Goal: Task Accomplishment & Management: Manage account settings

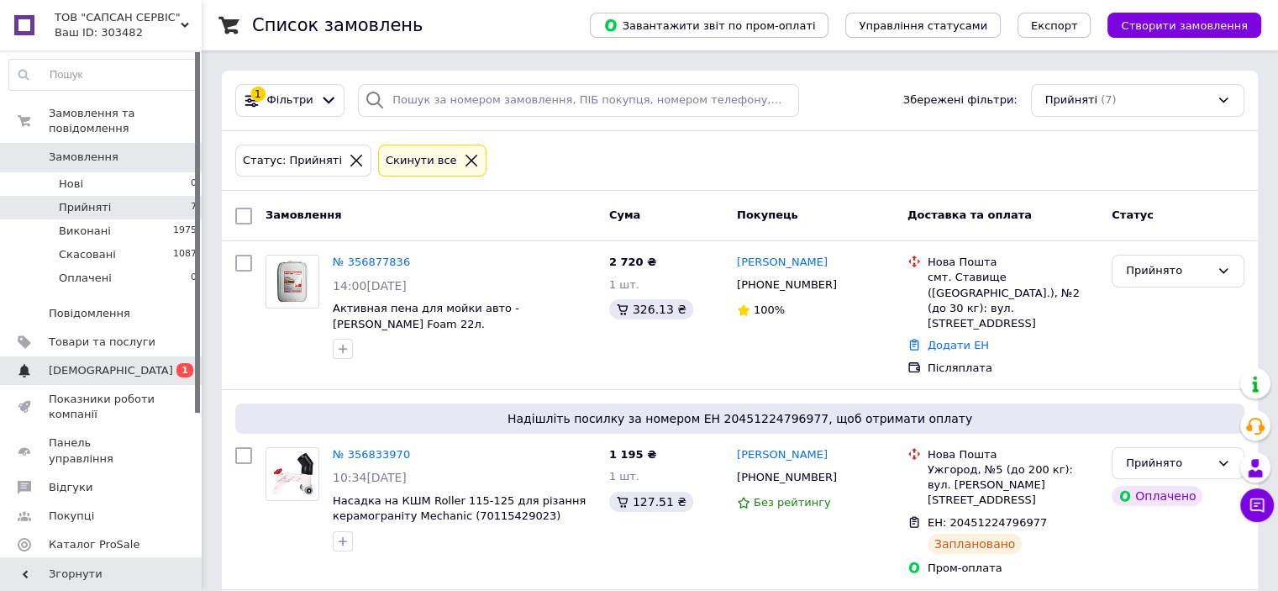
click at [113, 363] on span "[DEMOGRAPHIC_DATA]" at bounding box center [102, 370] width 107 height 15
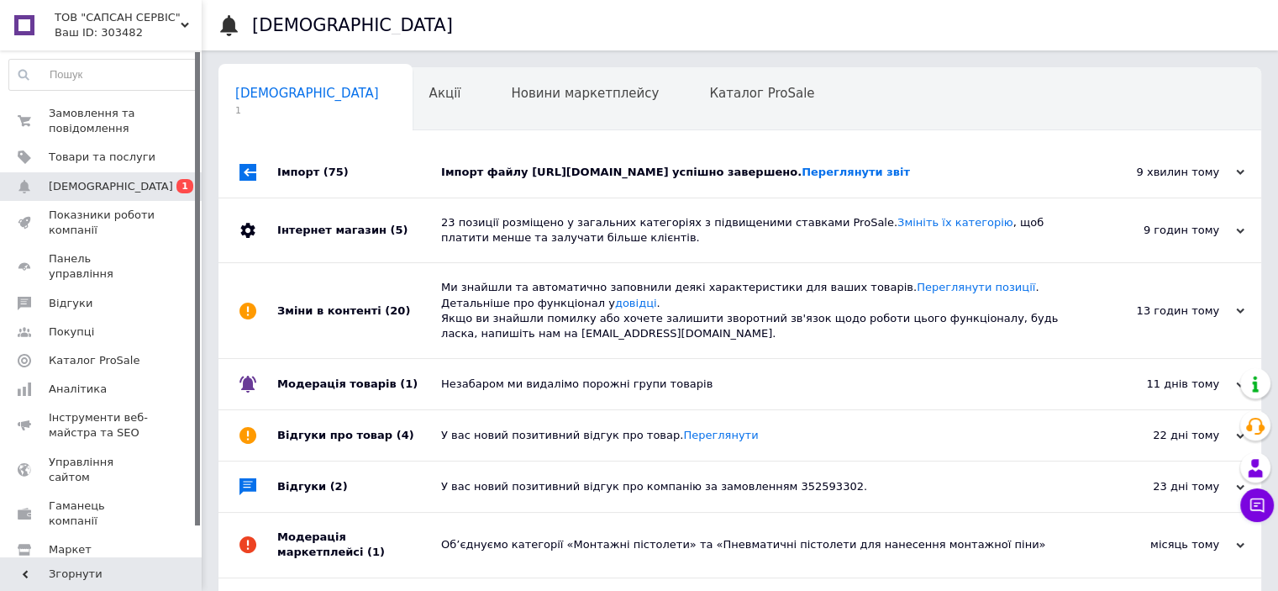
click at [739, 188] on div "Імпорт файлу https://enar.expostar.com.ua/media/export/6.xml успішно завершено.…" at bounding box center [758, 172] width 635 height 50
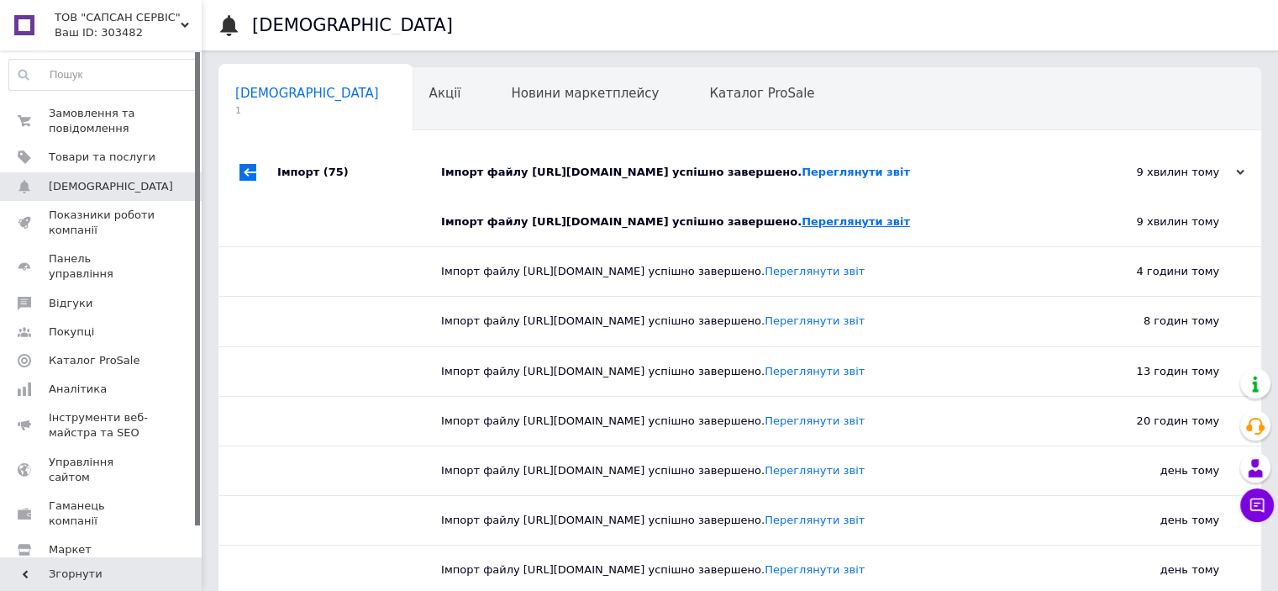
click at [910, 224] on link "Переглянути звіт" at bounding box center [855, 221] width 108 height 13
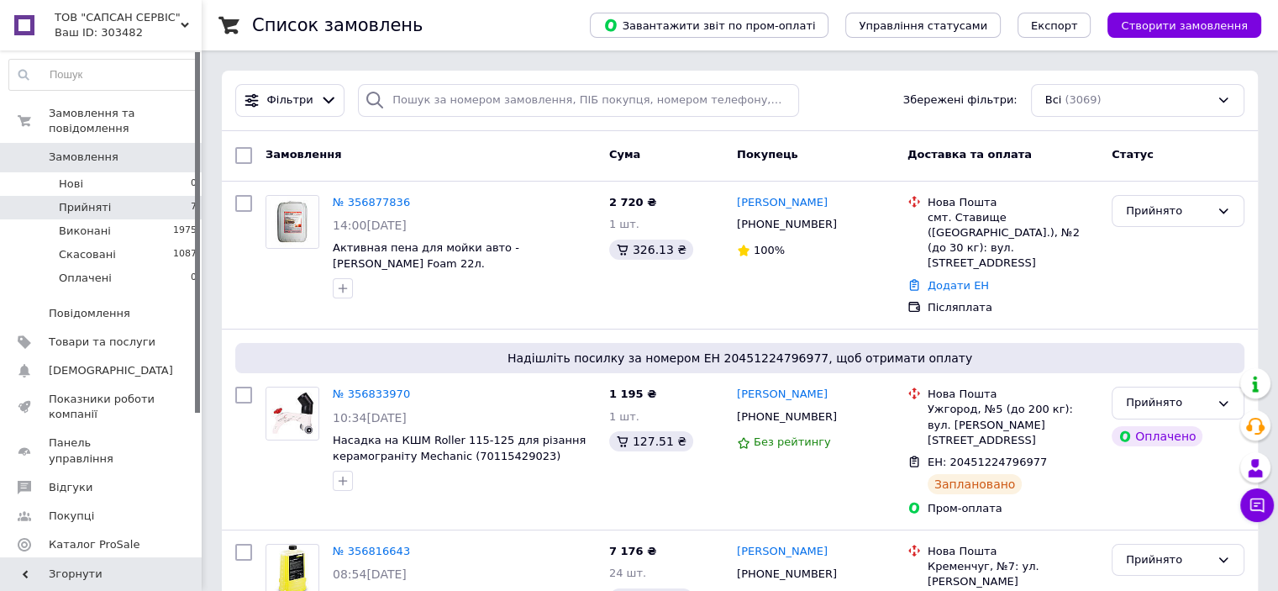
click at [114, 196] on li "Прийняті 7" at bounding box center [103, 208] width 207 height 24
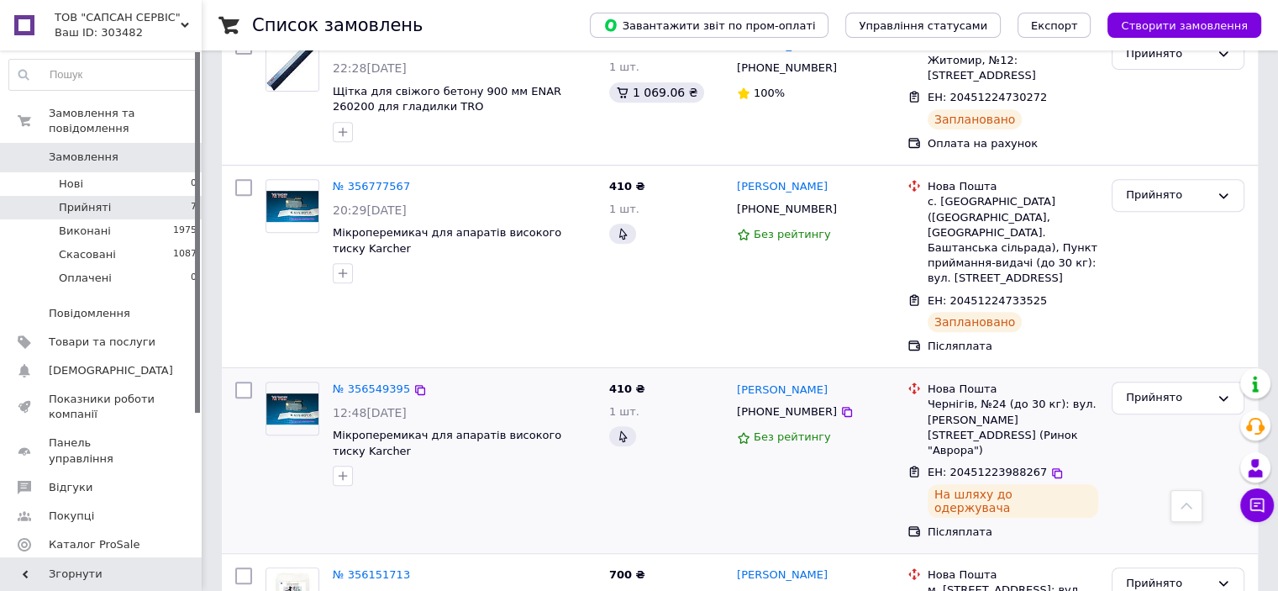
scroll to position [714, 0]
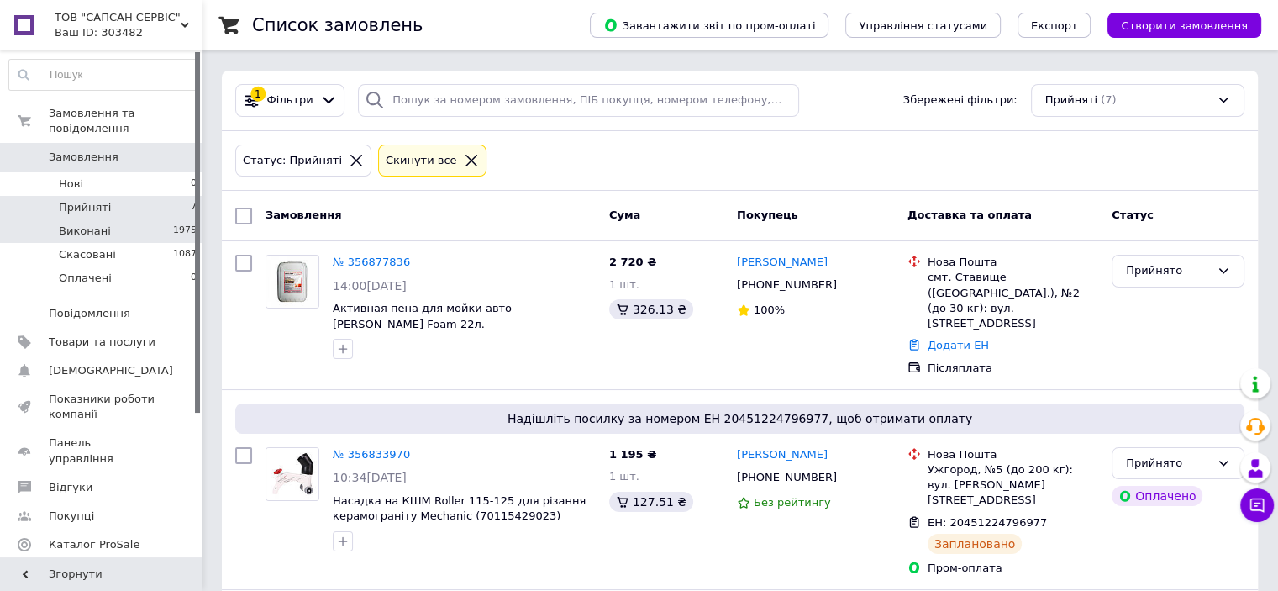
click at [123, 219] on li "Виконані 1975" at bounding box center [103, 231] width 207 height 24
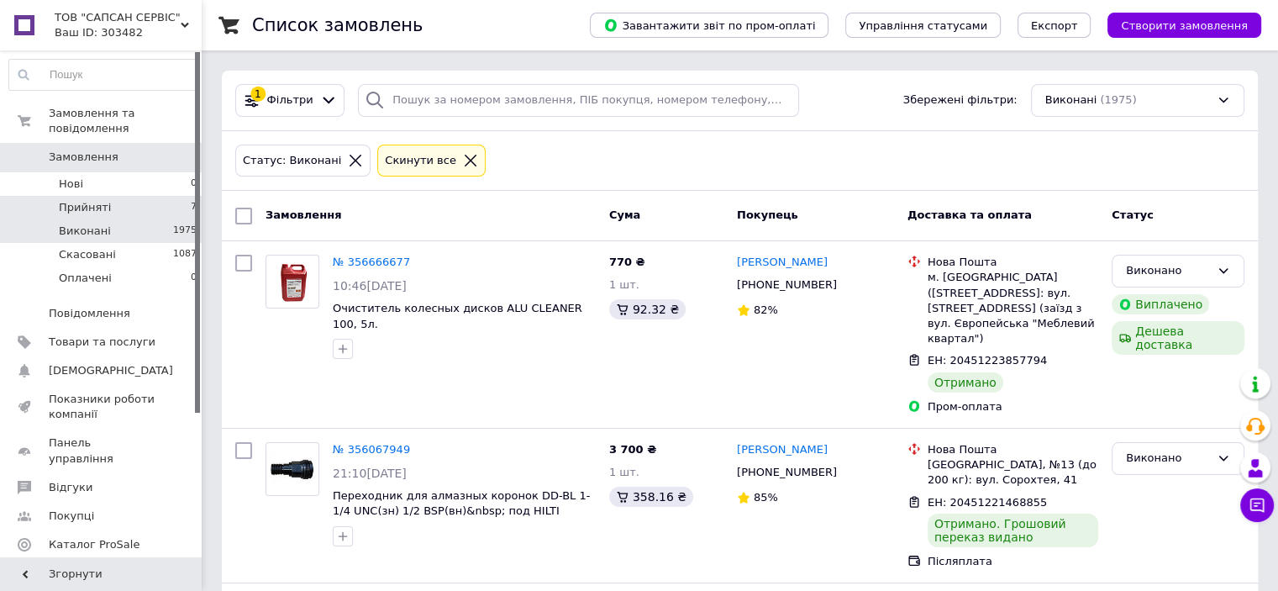
click at [136, 196] on li "Прийняті 7" at bounding box center [103, 208] width 207 height 24
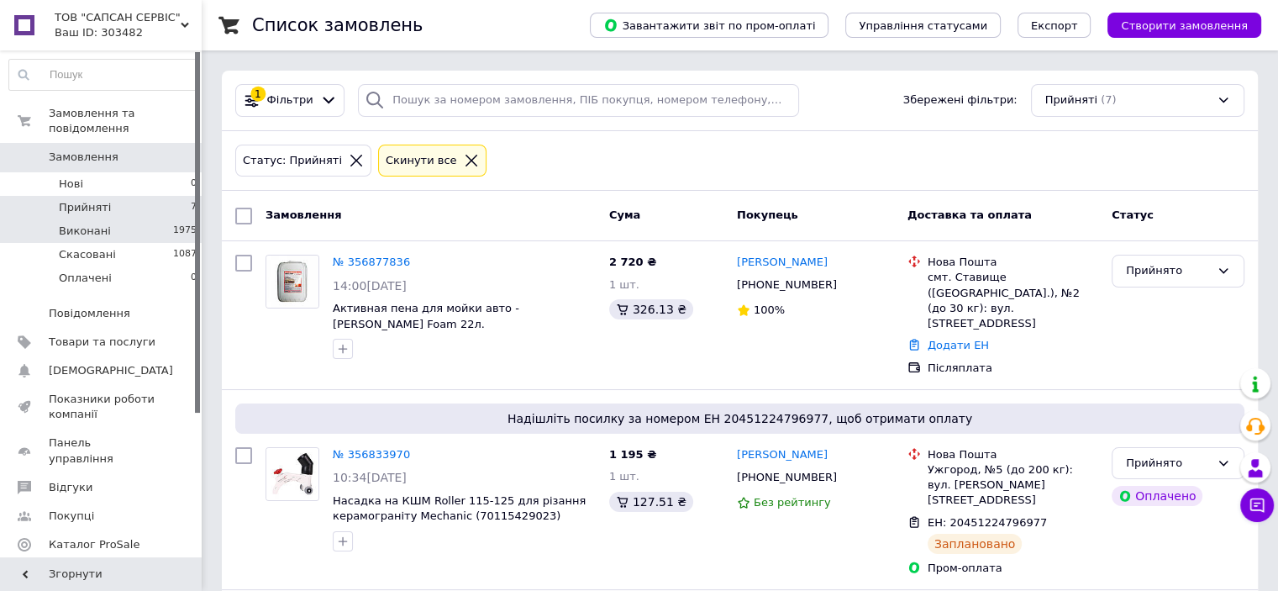
click at [135, 219] on li "Виконані 1975" at bounding box center [103, 231] width 207 height 24
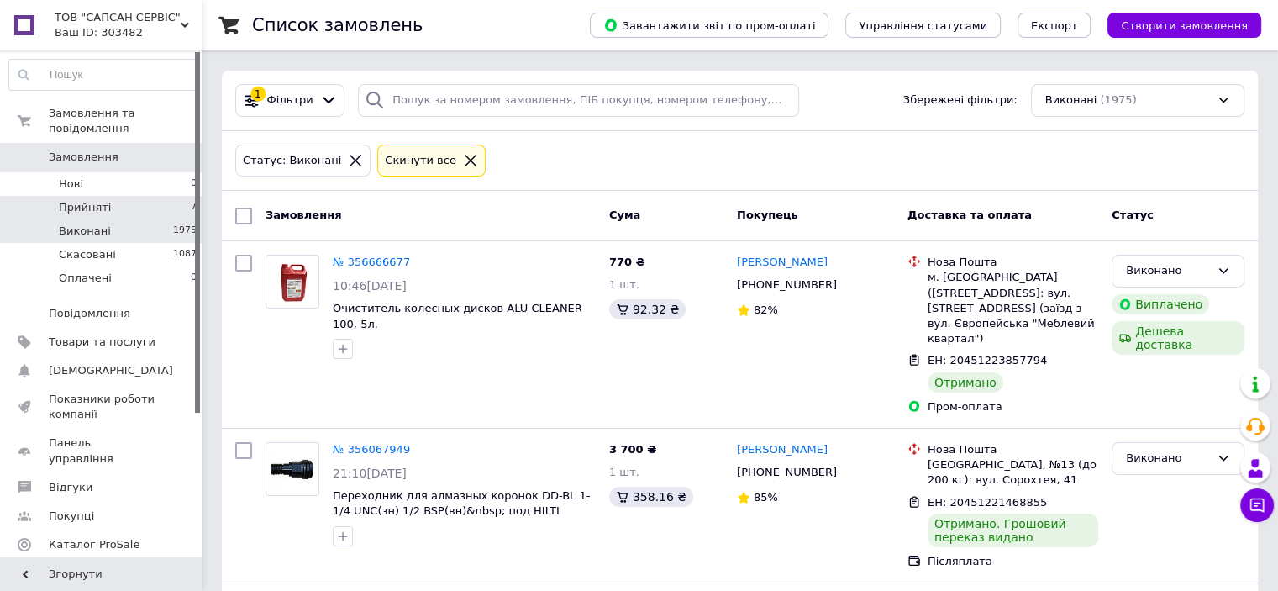
click at [124, 196] on li "Прийняті 7" at bounding box center [103, 208] width 207 height 24
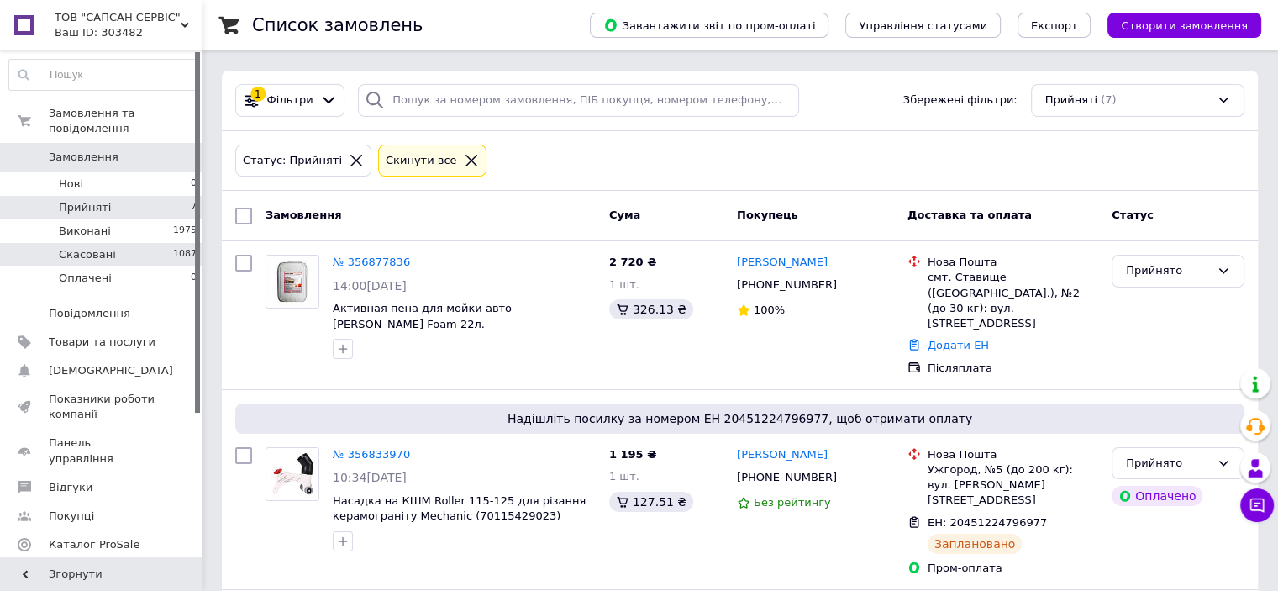
click at [123, 243] on li "Скасовані 1087" at bounding box center [103, 255] width 207 height 24
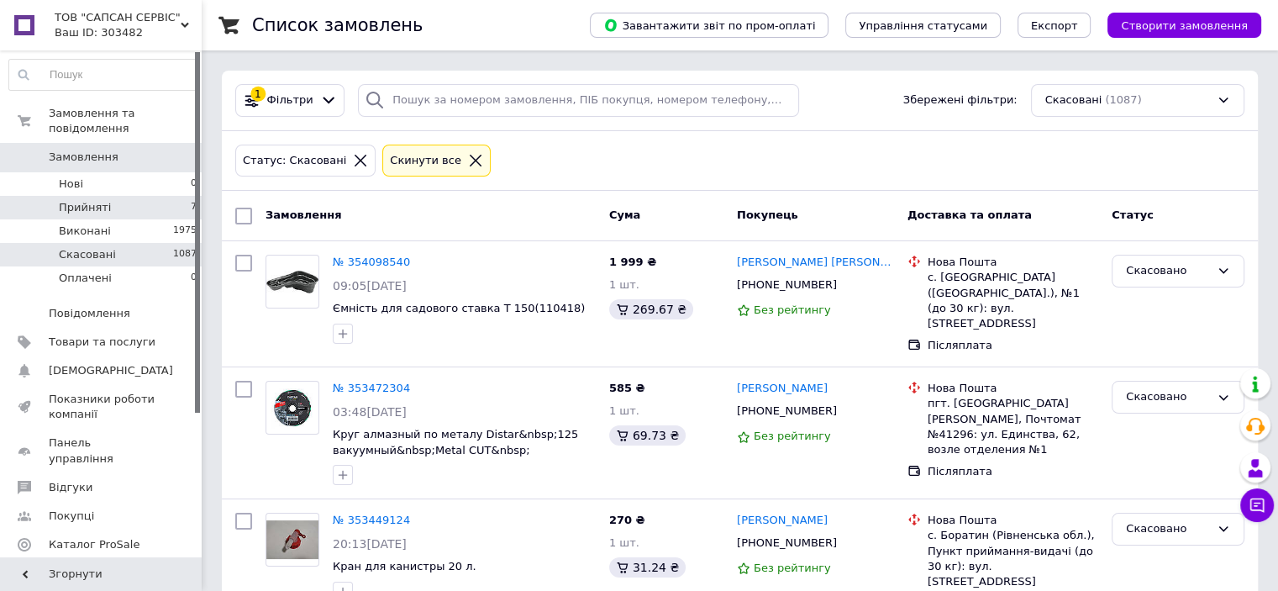
click at [144, 196] on li "Прийняті 7" at bounding box center [103, 208] width 207 height 24
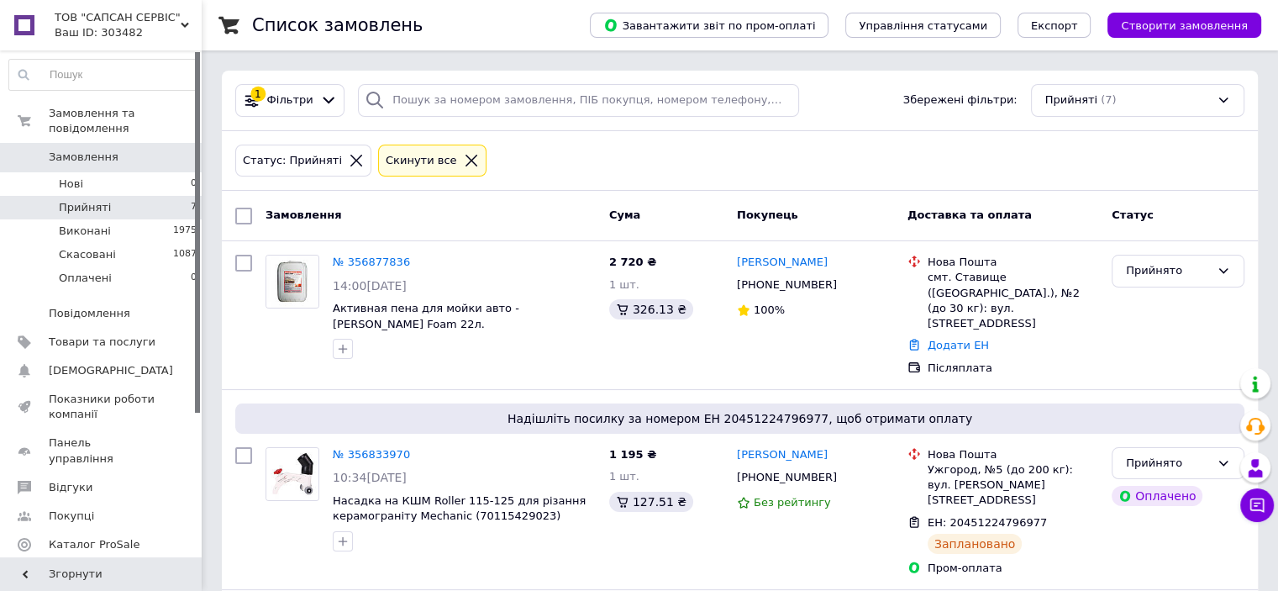
click at [138, 202] on li "Прийняті 7" at bounding box center [103, 208] width 207 height 24
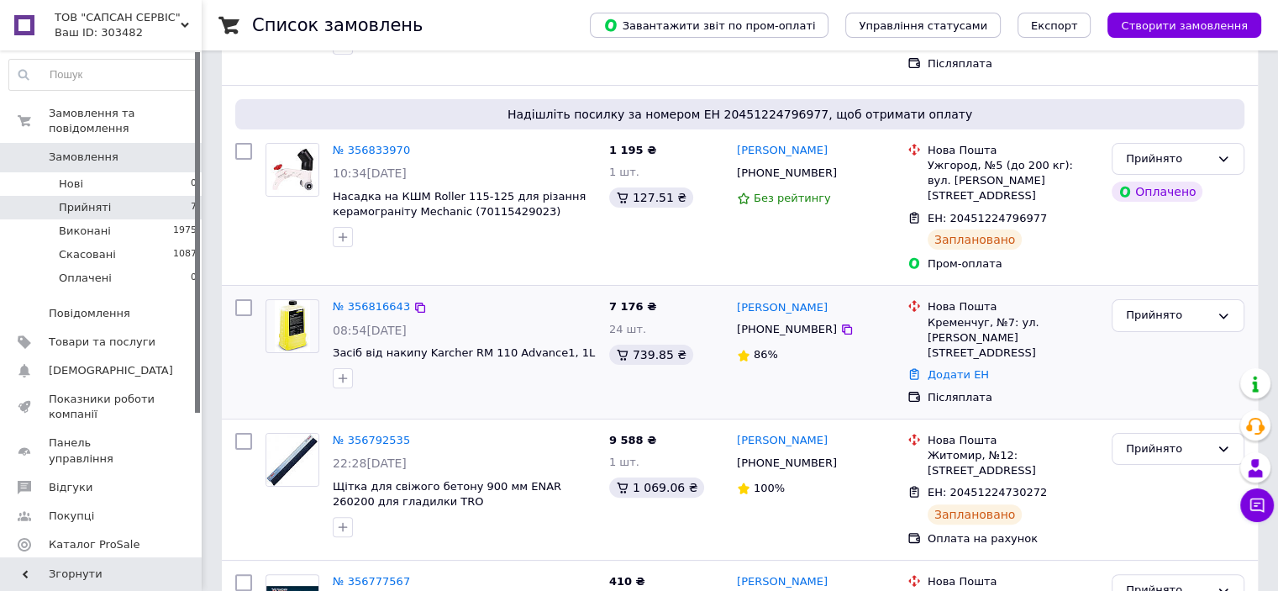
scroll to position [336, 0]
